Goal: Navigation & Orientation: Find specific page/section

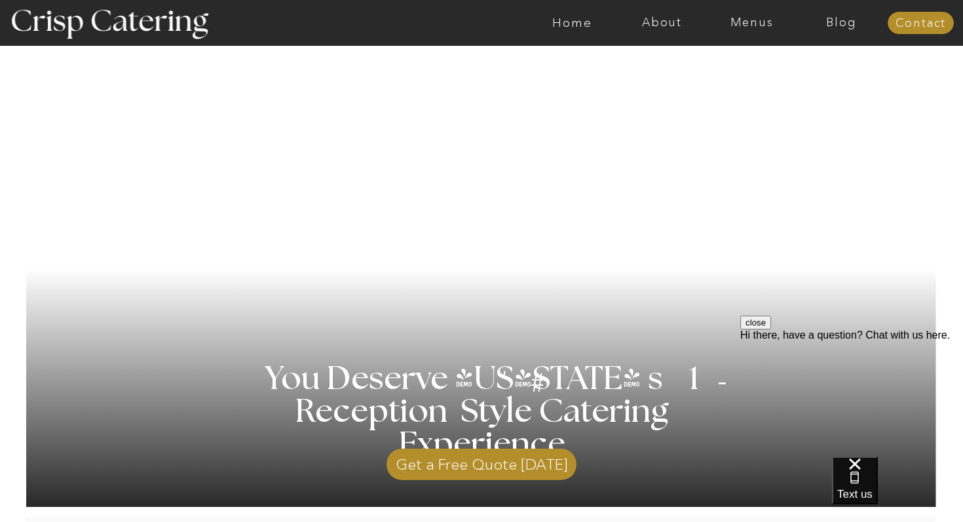
scroll to position [39, 0]
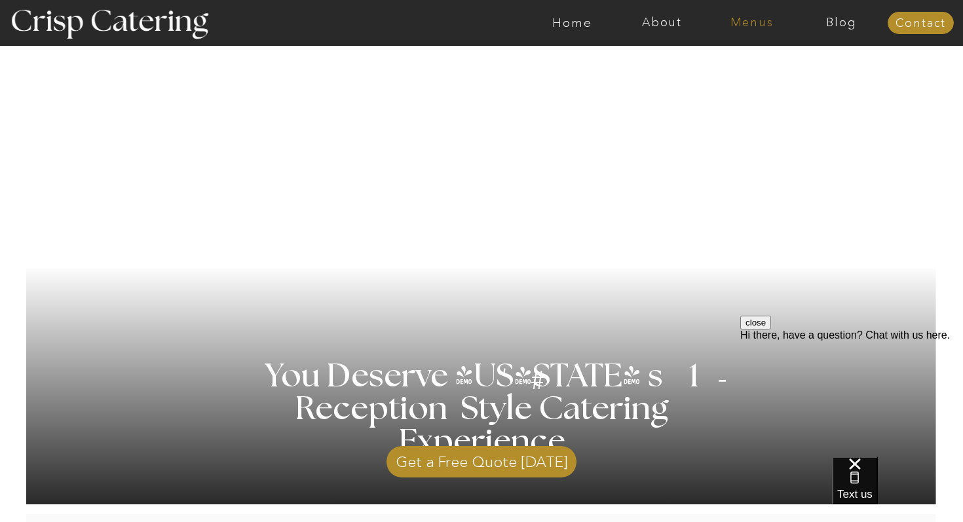
click at [745, 27] on nav "Menus" at bounding box center [752, 22] width 90 height 13
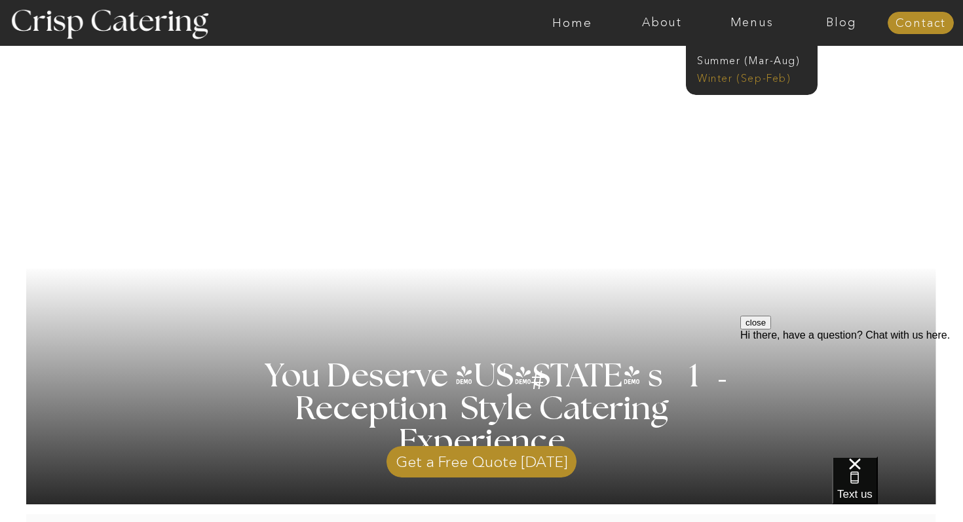
click at [739, 78] on nav "Winter (Sep-Feb)" at bounding box center [750, 77] width 107 height 12
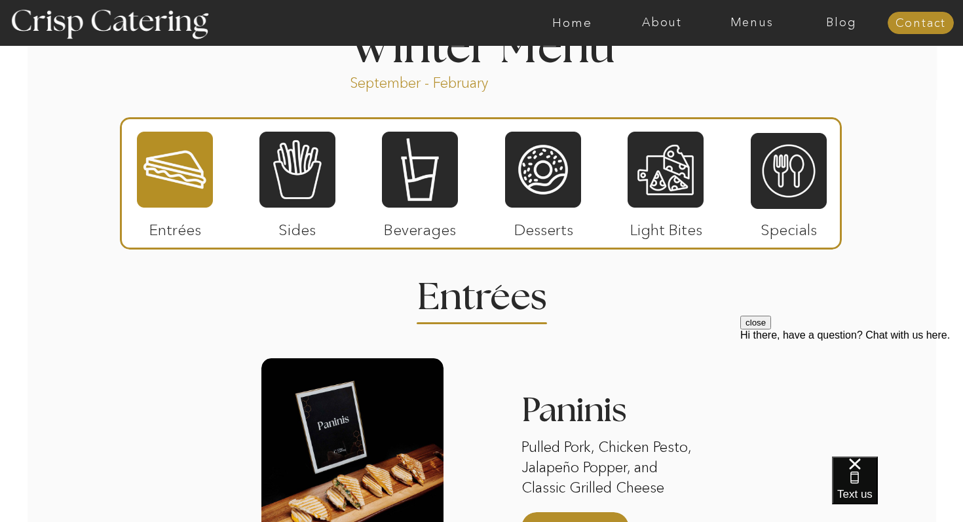
scroll to position [1468, 0]
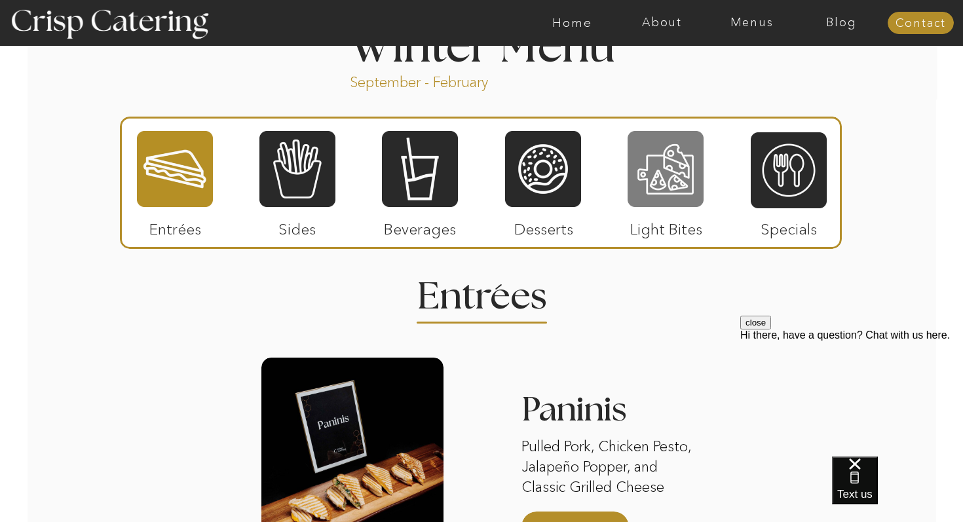
click at [671, 185] on div at bounding box center [666, 169] width 76 height 79
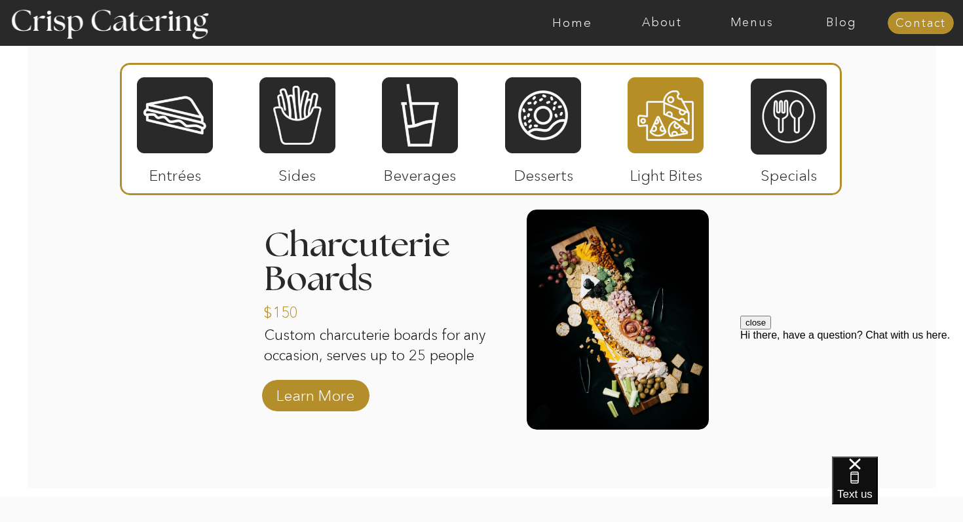
scroll to position [1335, 0]
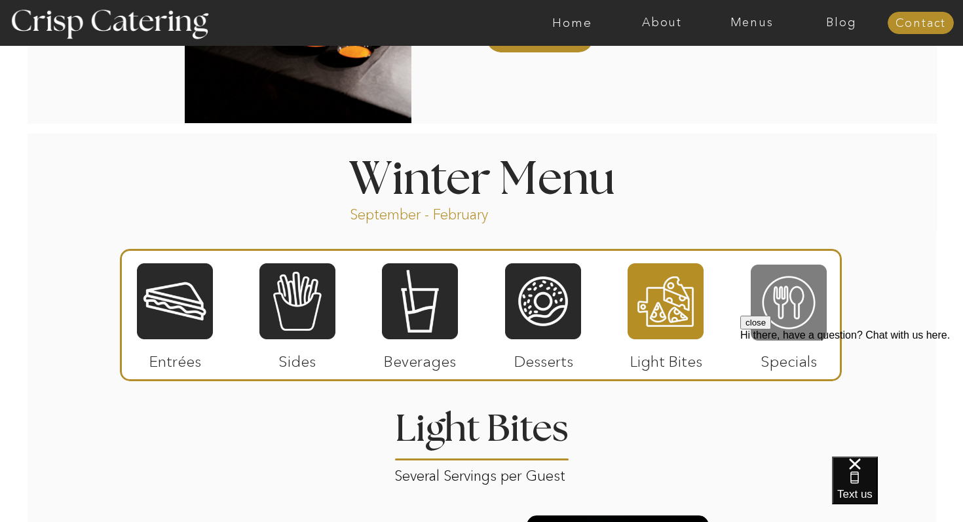
click at [789, 301] on div at bounding box center [789, 302] width 76 height 79
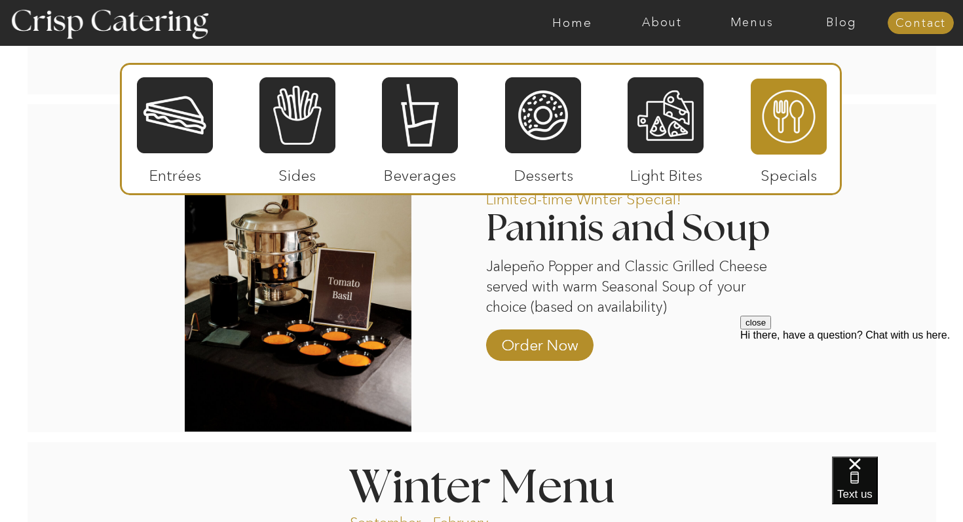
scroll to position [698, 0]
